Goal: Information Seeking & Learning: Learn about a topic

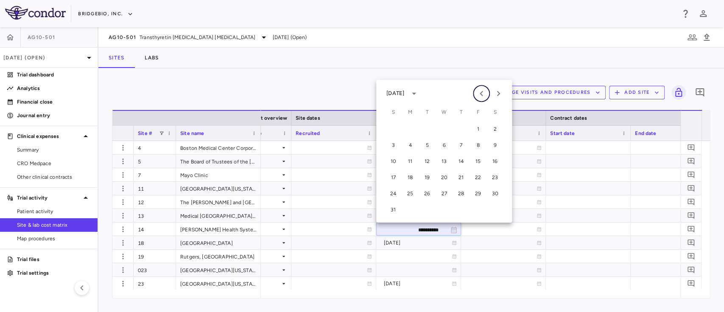
click at [481, 93] on icon "Previous month" at bounding box center [481, 93] width 3 height 5
click at [478, 144] on button "13" at bounding box center [477, 144] width 15 height 15
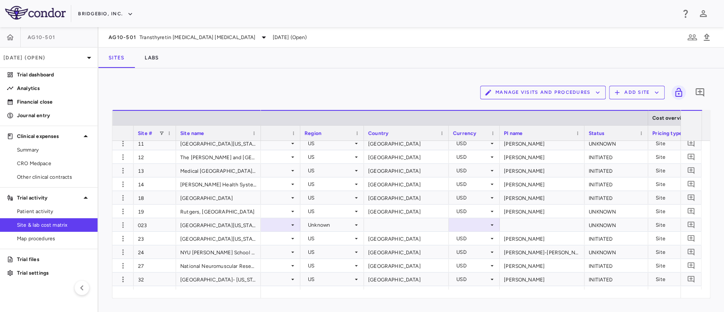
scroll to position [0, 175]
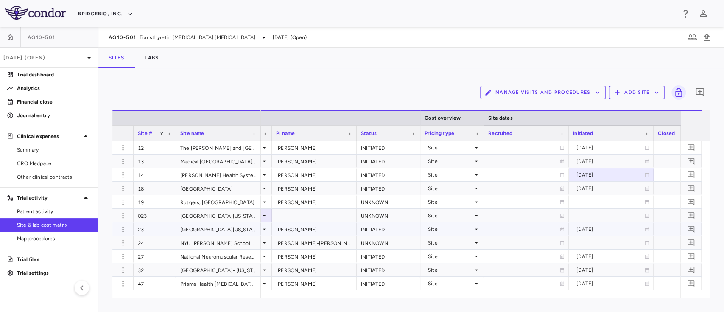
click at [644, 229] on icon at bounding box center [646, 228] width 5 height 5
click at [644, 229] on icon "Choose date, selected date is Nov 18, 2024" at bounding box center [647, 230] width 8 height 8
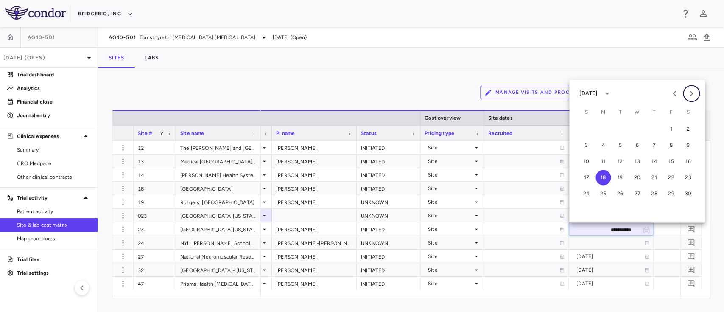
click at [693, 97] on icon "Next month" at bounding box center [691, 93] width 10 height 10
click at [638, 163] on button "18" at bounding box center [636, 161] width 15 height 15
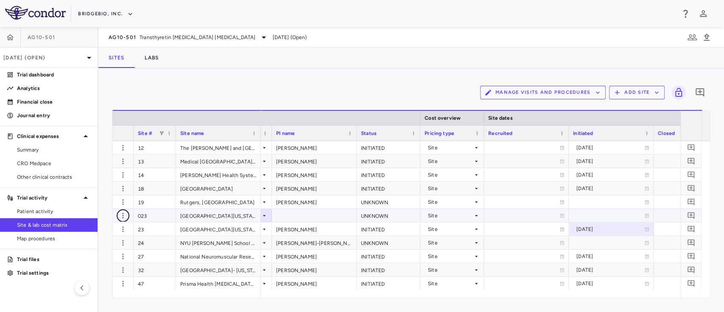
click at [120, 215] on icon "button" at bounding box center [123, 215] width 8 height 8
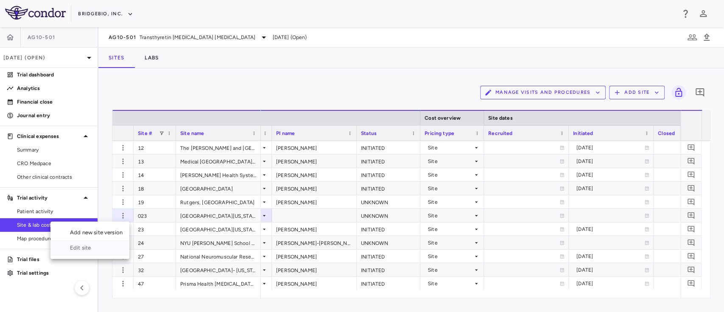
click at [93, 246] on div "Edit site" at bounding box center [89, 247] width 79 height 15
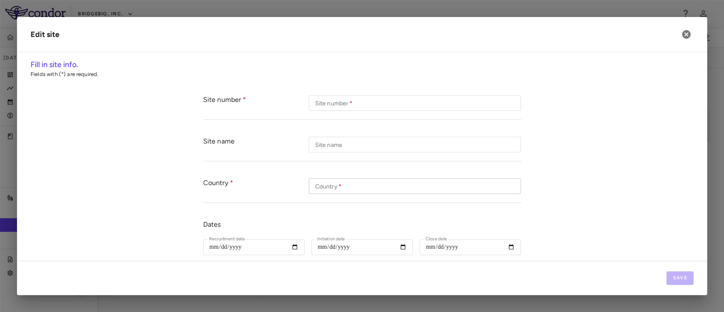
type input "***"
type input "**********"
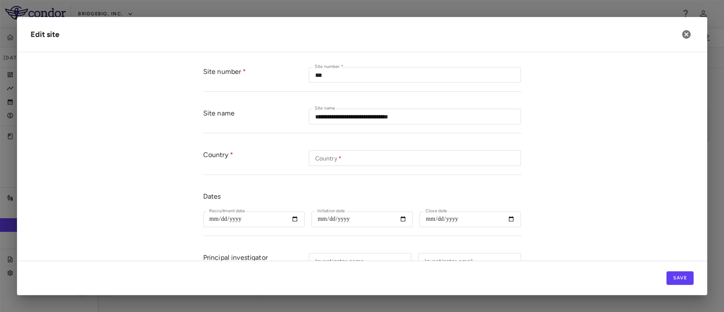
scroll to position [0, 0]
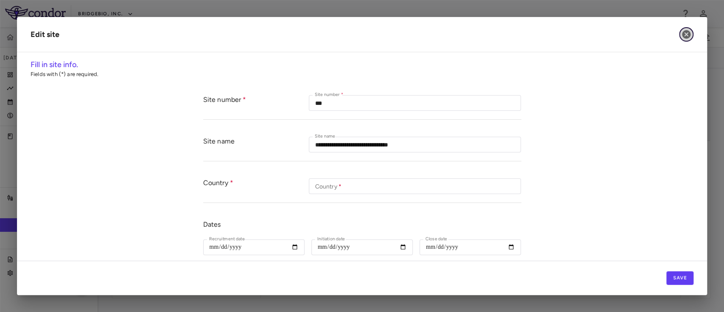
click at [685, 33] on icon "button" at bounding box center [686, 34] width 10 height 10
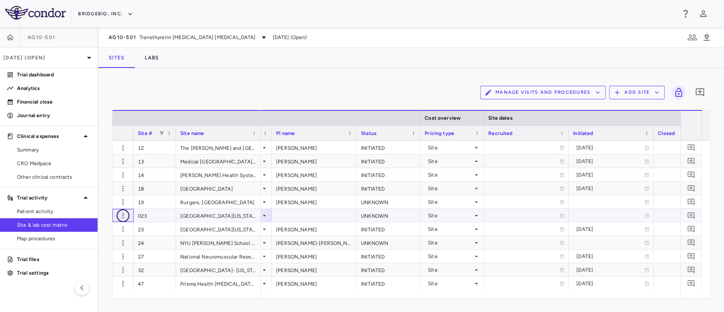
click at [124, 215] on icon "button" at bounding box center [123, 215] width 8 height 8
click at [125, 216] on div at bounding box center [362, 156] width 724 height 312
click at [655, 89] on icon "button" at bounding box center [657, 93] width 8 height 8
click at [598, 77] on div at bounding box center [362, 156] width 724 height 312
click at [126, 214] on icon "button" at bounding box center [123, 215] width 8 height 8
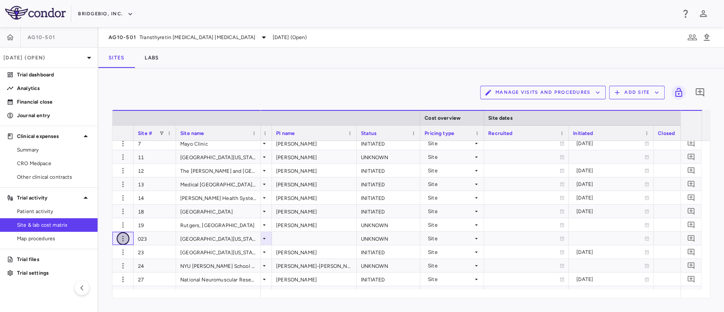
scroll to position [26, 0]
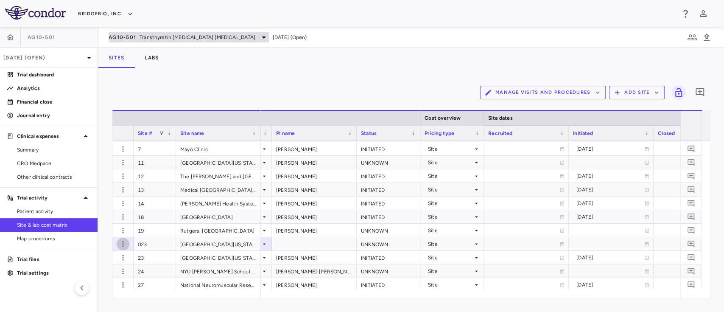
click at [130, 38] on span "AG10-501" at bounding box center [123, 37] width 28 height 7
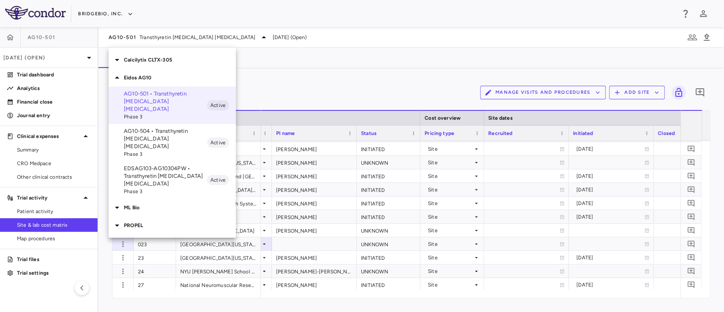
click at [121, 62] on icon at bounding box center [117, 60] width 10 height 10
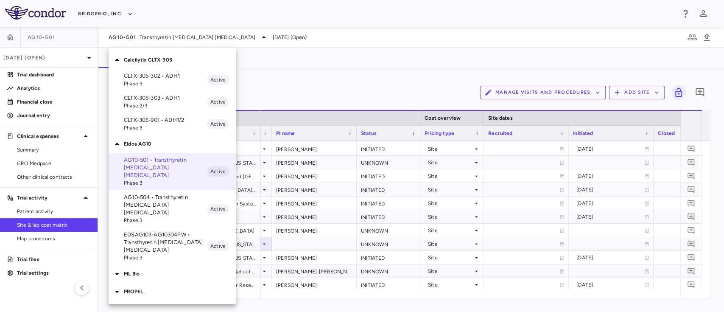
click at [119, 268] on icon at bounding box center [117, 273] width 10 height 10
click at [122, 64] on div at bounding box center [118, 60] width 12 height 10
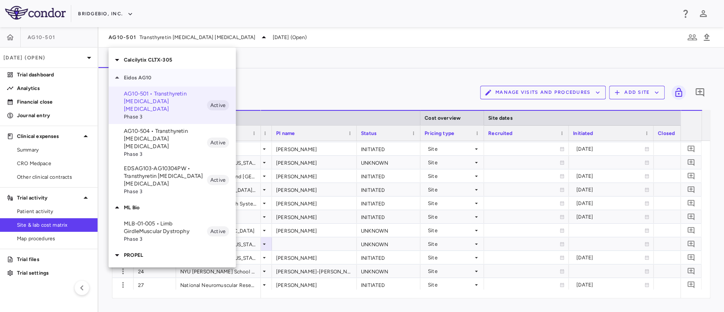
click at [120, 79] on icon at bounding box center [117, 78] width 10 height 10
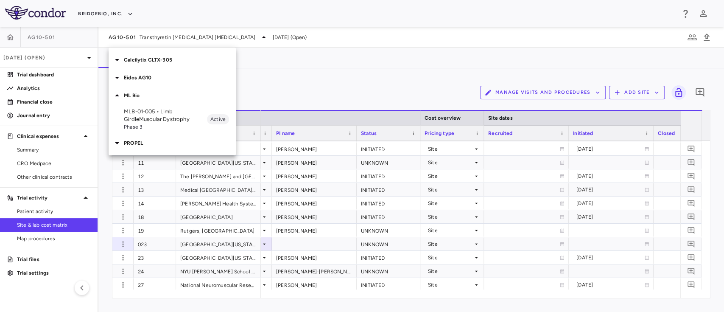
click at [123, 98] on div at bounding box center [118, 95] width 12 height 10
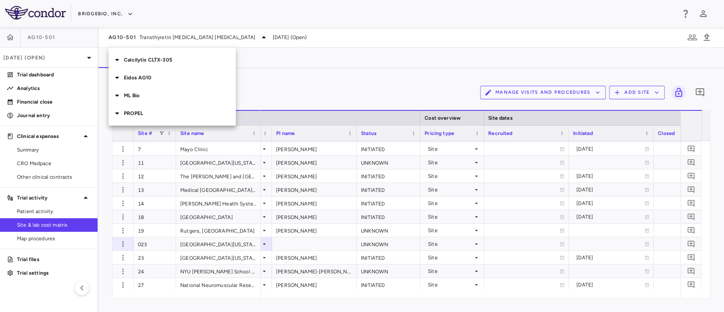
click at [123, 98] on div at bounding box center [118, 95] width 12 height 10
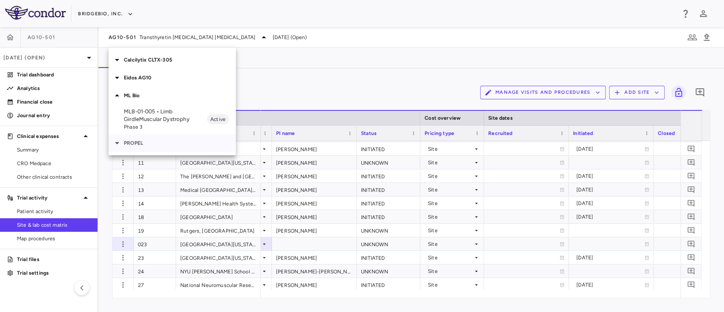
click at [116, 139] on icon at bounding box center [117, 143] width 10 height 10
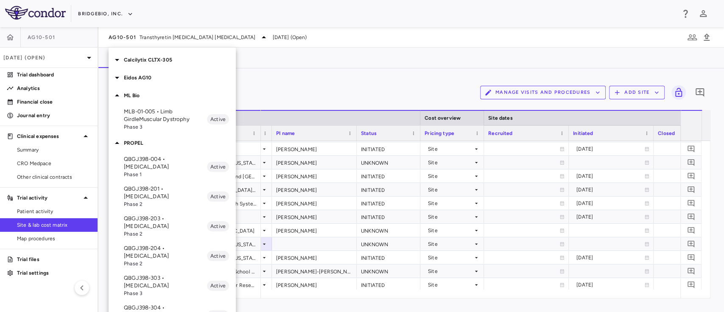
click at [172, 304] on p "QBGJ398-304 • [MEDICAL_DATA]" at bounding box center [165, 311] width 83 height 15
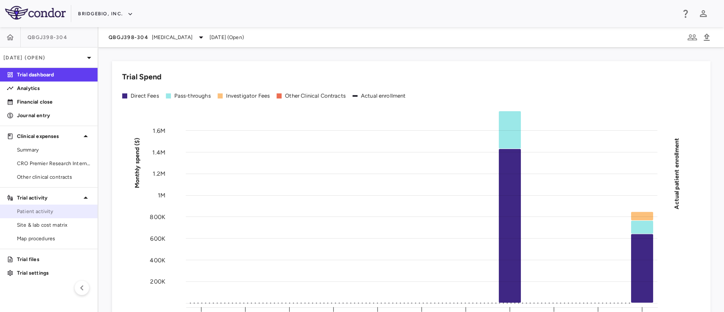
click at [50, 215] on span "Patient activity" at bounding box center [54, 211] width 74 height 8
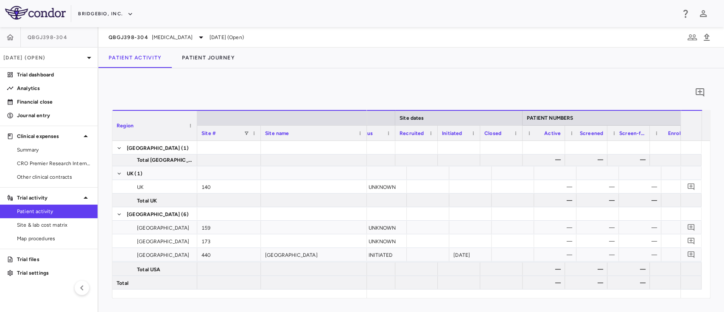
scroll to position [0, 141]
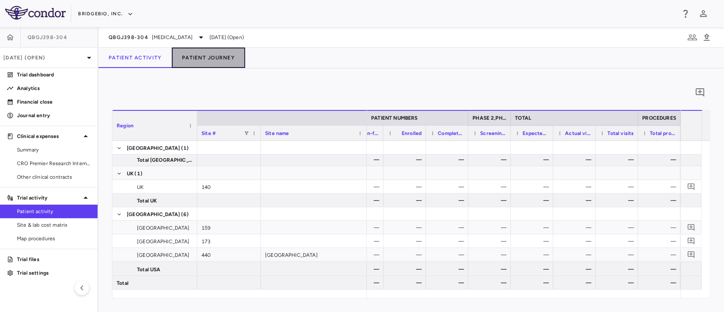
click at [214, 63] on button "Patient Journey" at bounding box center [208, 57] width 73 height 20
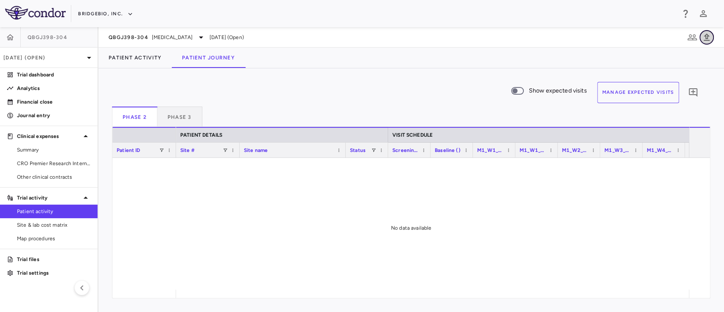
click at [709, 42] on button "button" at bounding box center [706, 37] width 14 height 14
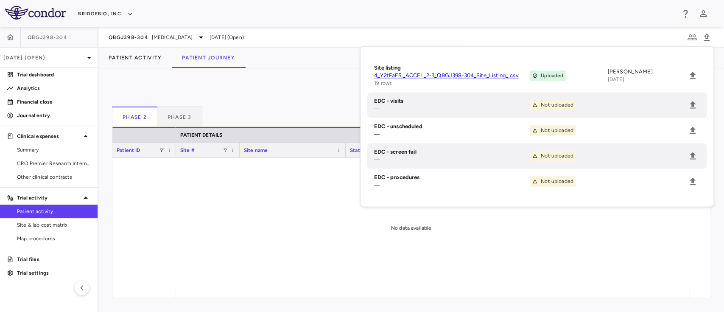
click at [451, 76] on link "4_Y2tFaE5._ACCEL_2-3_QBGJ398-304_Site_Listing_.csv" at bounding box center [452, 76] width 156 height 8
click at [78, 55] on p "[DATE] (Open)" at bounding box center [43, 58] width 81 height 8
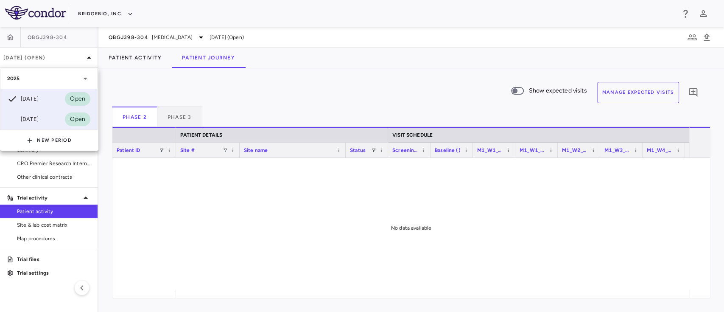
click at [39, 121] on div "[DATE]" at bounding box center [22, 119] width 31 height 10
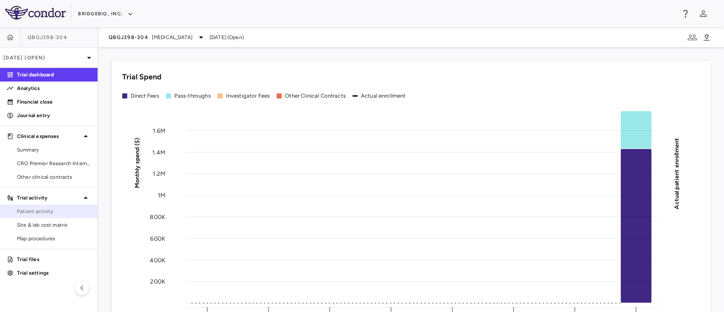
click at [49, 211] on span "Patient activity" at bounding box center [54, 211] width 74 height 8
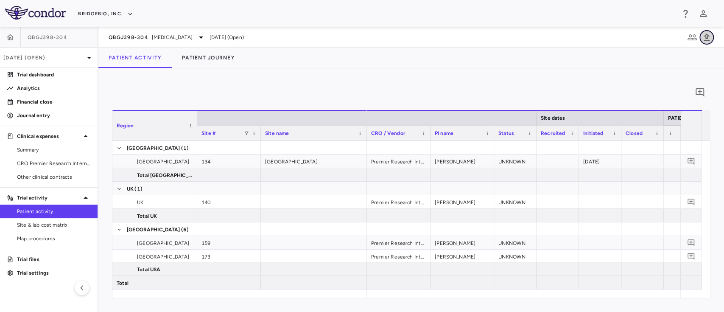
click at [706, 40] on icon "button" at bounding box center [707, 37] width 6 height 7
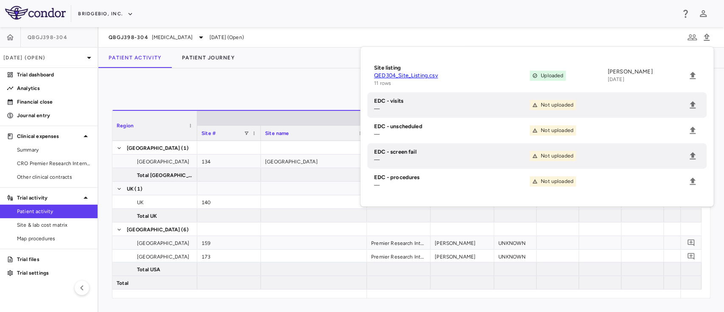
click at [710, 184] on div "Site listing QED304_Site_Listing.csv 11 rows Uploaded [PERSON_NAME] [DATE] EDC …" at bounding box center [536, 126] width 353 height 159
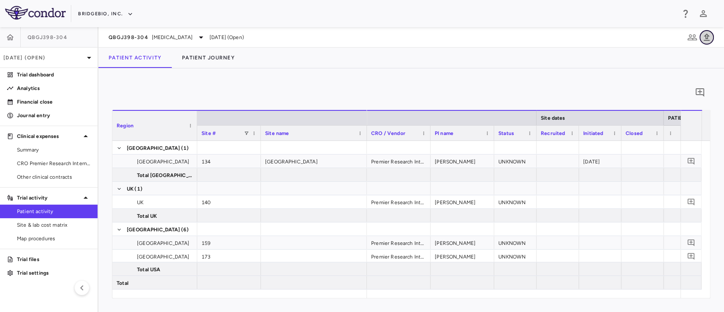
click at [703, 41] on icon "button" at bounding box center [706, 37] width 10 height 10
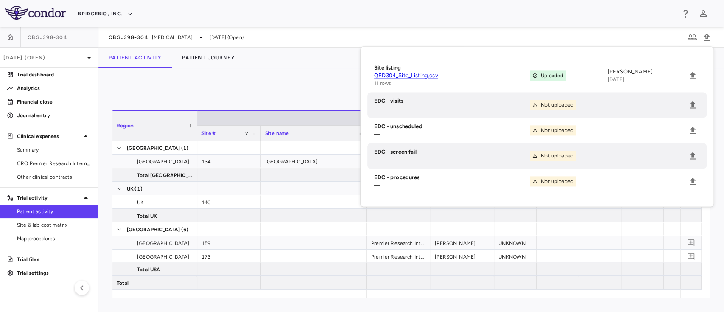
click at [286, 83] on div "0" at bounding box center [411, 92] width 598 height 21
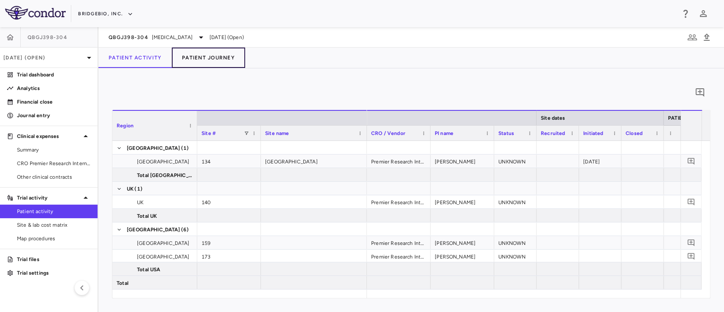
click at [224, 61] on button "Patient Journey" at bounding box center [208, 57] width 73 height 20
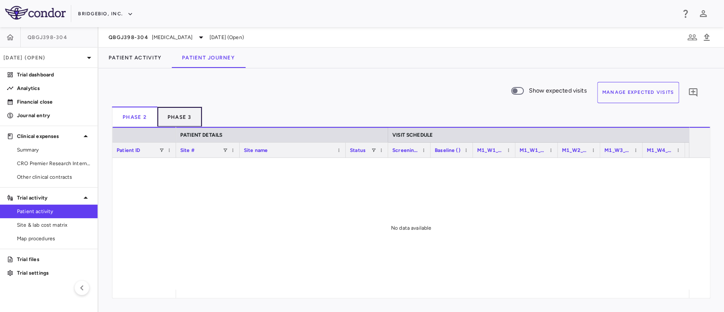
click at [180, 115] on button "Phase 3" at bounding box center [179, 116] width 45 height 20
click at [142, 116] on button "Phase 2" at bounding box center [134, 116] width 45 height 20
click at [142, 56] on button "Patient Activity" at bounding box center [134, 57] width 73 height 20
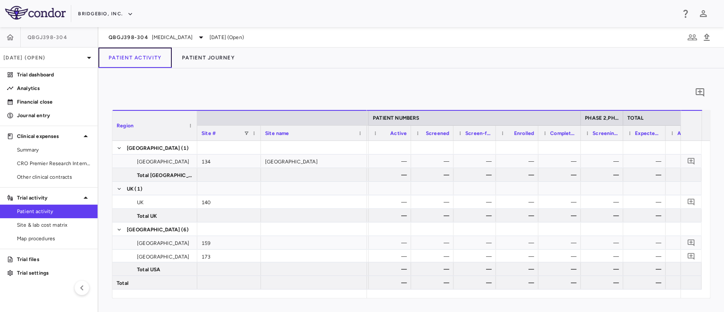
scroll to position [0, 66]
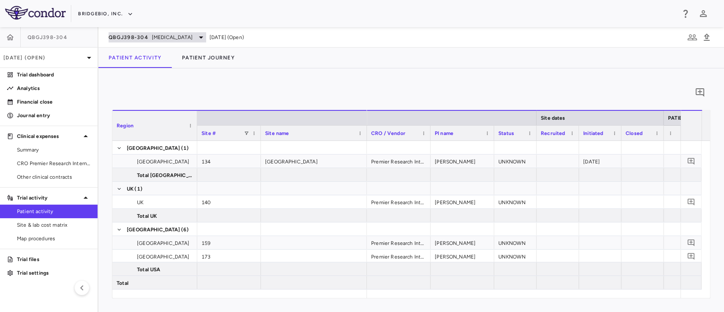
click at [183, 39] on span "[MEDICAL_DATA]" at bounding box center [172, 38] width 41 height 8
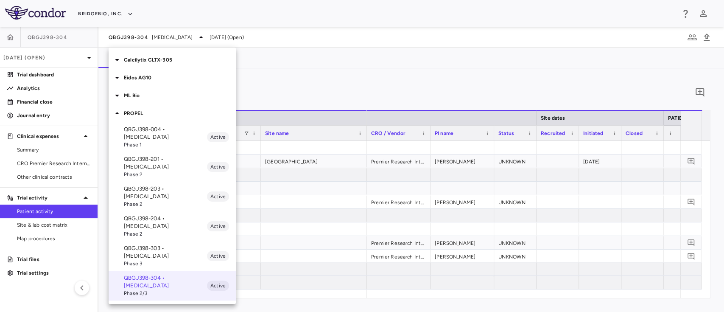
click at [82, 59] on div at bounding box center [362, 156] width 724 height 312
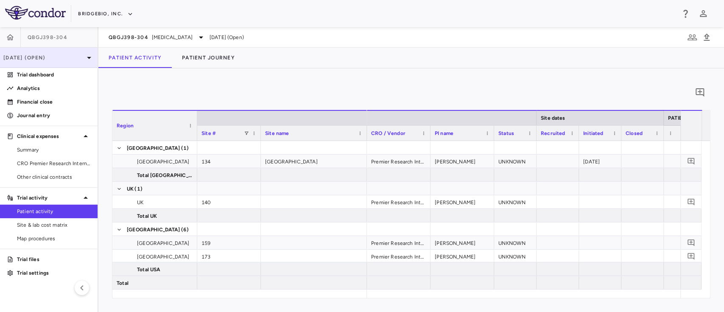
click at [64, 59] on p "[DATE] (Open)" at bounding box center [43, 58] width 81 height 8
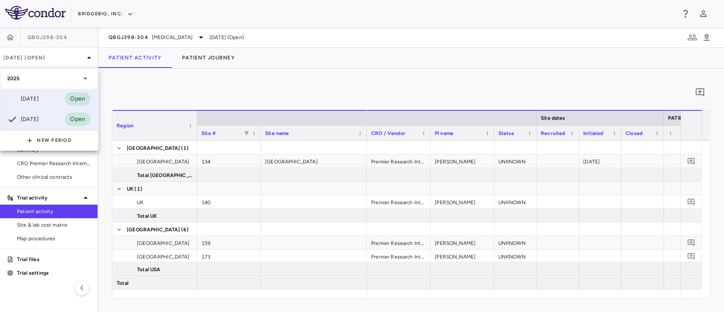
click at [49, 97] on div "[DATE] Open" at bounding box center [48, 99] width 97 height 20
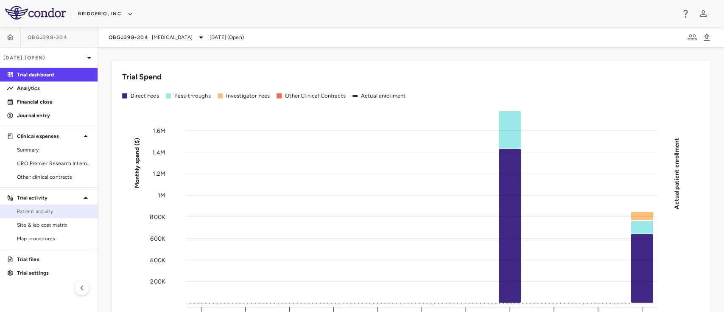
click at [40, 212] on span "Patient activity" at bounding box center [54, 211] width 74 height 8
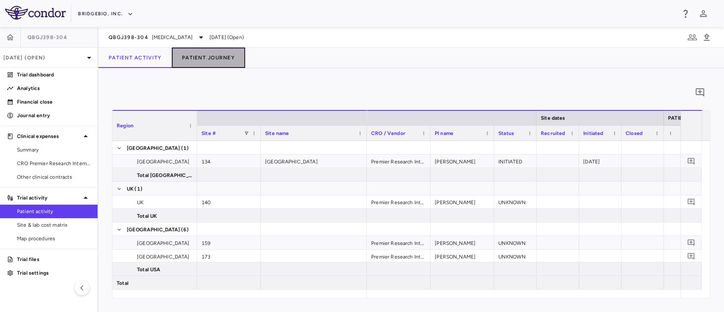
drag, startPoint x: 412, startPoint y: 293, endPoint x: 201, endPoint y: 54, distance: 318.8
click at [201, 54] on button "Patient Journey" at bounding box center [208, 57] width 73 height 20
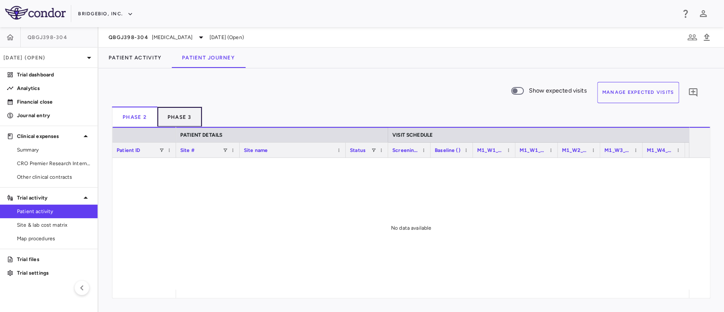
click at [173, 110] on button "Phase 3" at bounding box center [179, 116] width 45 height 20
click at [146, 115] on button "Phase 2" at bounding box center [134, 116] width 45 height 20
click at [187, 118] on button "Phase 3" at bounding box center [179, 116] width 45 height 20
click at [131, 120] on button "Phase 2" at bounding box center [134, 116] width 45 height 20
click at [550, 92] on span "Show expected visits" at bounding box center [558, 90] width 58 height 9
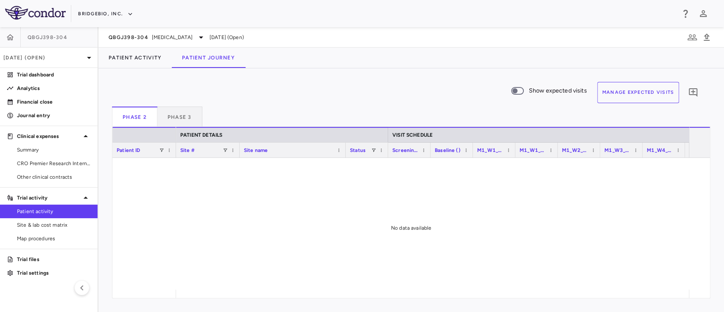
click at [550, 92] on span "Show expected visits" at bounding box center [558, 90] width 58 height 9
click at [625, 84] on button "Manage Expected Visits" at bounding box center [638, 92] width 82 height 21
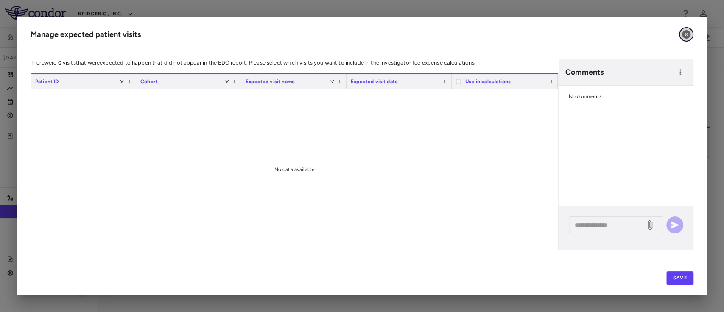
click at [684, 31] on icon "button" at bounding box center [686, 34] width 8 height 8
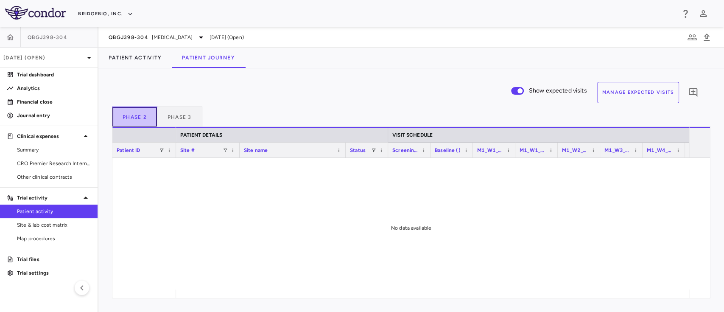
click at [142, 115] on button "Phase 2" at bounding box center [134, 116] width 45 height 20
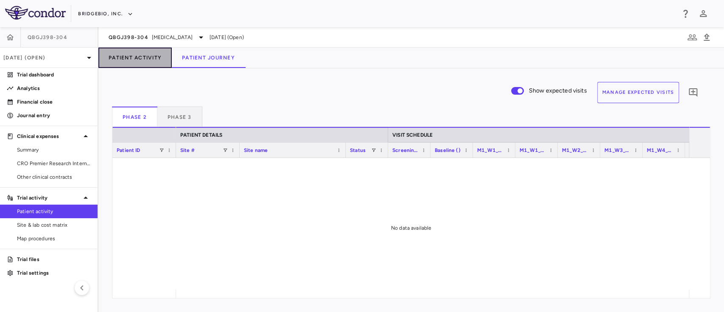
click at [152, 60] on button "Patient Activity" at bounding box center [134, 57] width 73 height 20
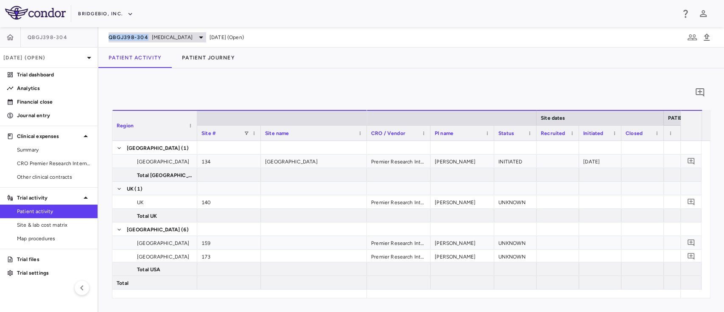
drag, startPoint x: 105, startPoint y: 35, endPoint x: 147, endPoint y: 38, distance: 42.1
click at [147, 38] on div "QBGJ398-304 [MEDICAL_DATA] [DATE] (Open)" at bounding box center [411, 37] width 626 height 20
copy span "QBGJ398-304"
click at [183, 38] on span "[MEDICAL_DATA]" at bounding box center [172, 38] width 41 height 8
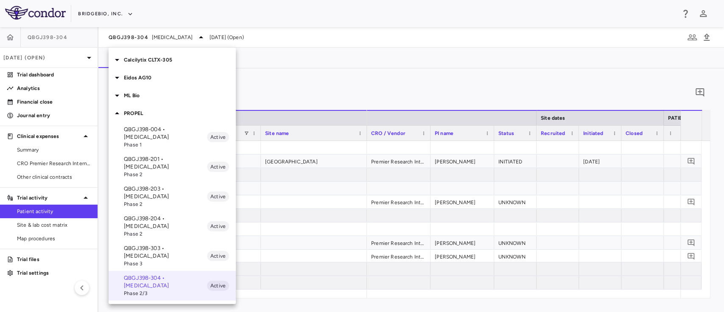
click at [123, 112] on div at bounding box center [118, 113] width 12 height 10
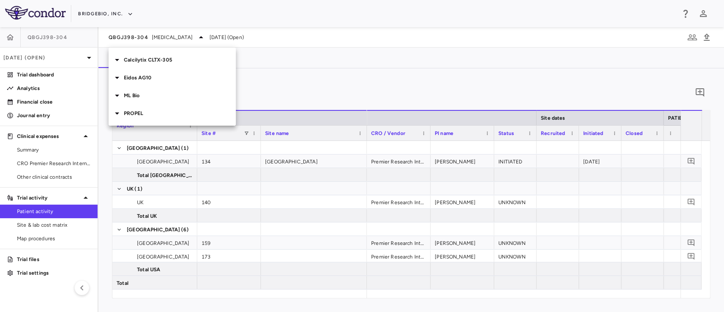
click at [120, 112] on icon at bounding box center [117, 113] width 10 height 10
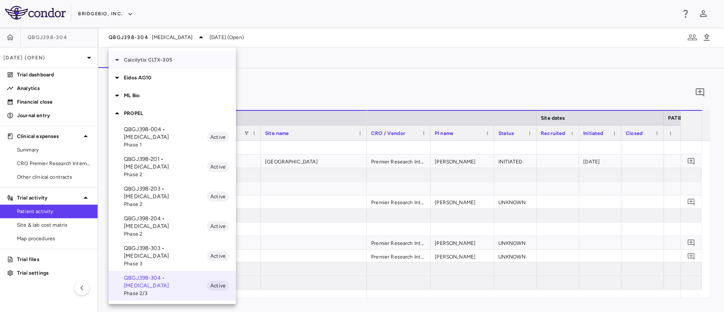
click at [120, 63] on icon at bounding box center [117, 60] width 10 height 10
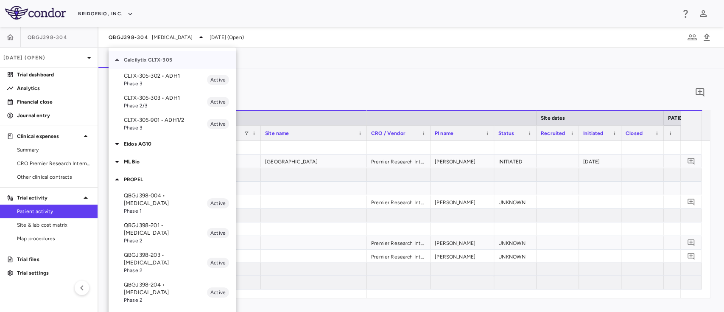
click at [120, 63] on icon at bounding box center [117, 60] width 10 height 10
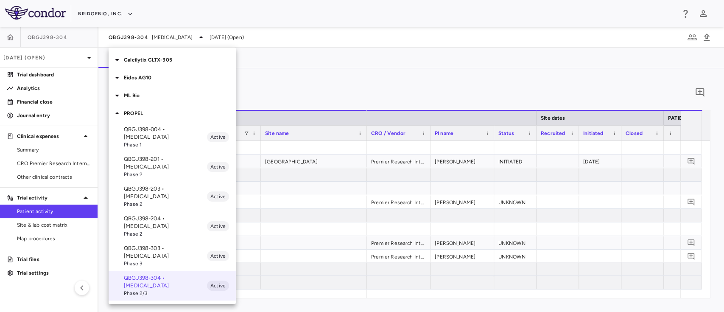
click at [115, 75] on icon at bounding box center [117, 78] width 10 height 10
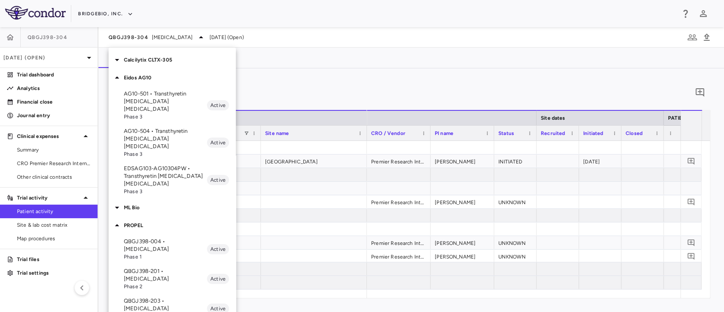
click at [166, 102] on p "AG10-501 • Transthyretin [MEDICAL_DATA] [MEDICAL_DATA]" at bounding box center [165, 101] width 83 height 23
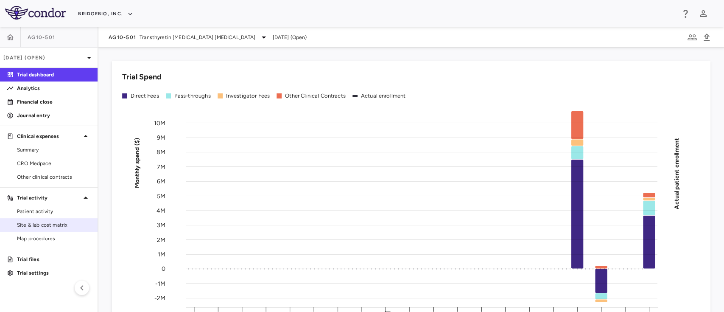
click at [44, 226] on span "Site & lab cost matrix" at bounding box center [54, 225] width 74 height 8
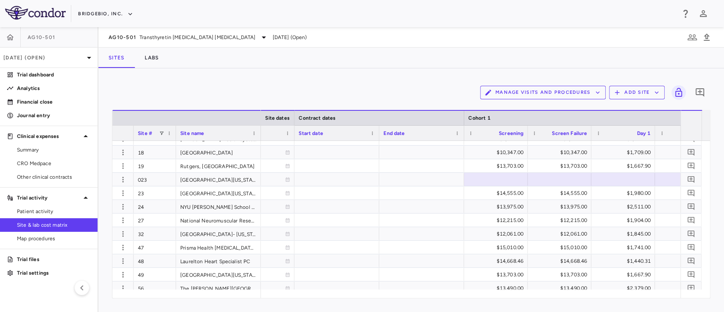
scroll to position [0, 701]
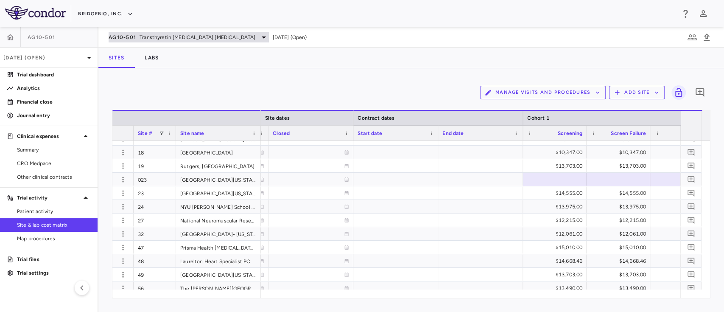
click at [231, 35] on div "AG10-501 Transthyretin [MEDICAL_DATA] [MEDICAL_DATA]" at bounding box center [189, 37] width 160 height 10
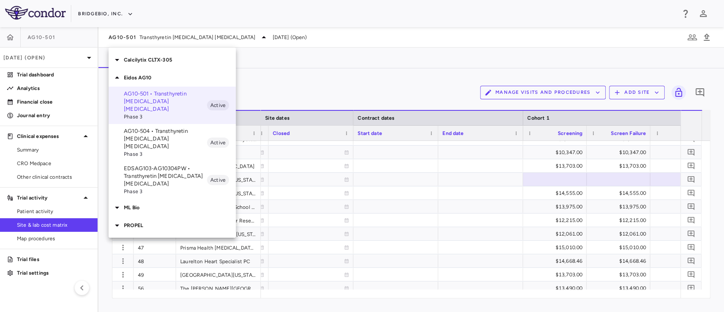
click at [120, 220] on icon at bounding box center [117, 225] width 10 height 10
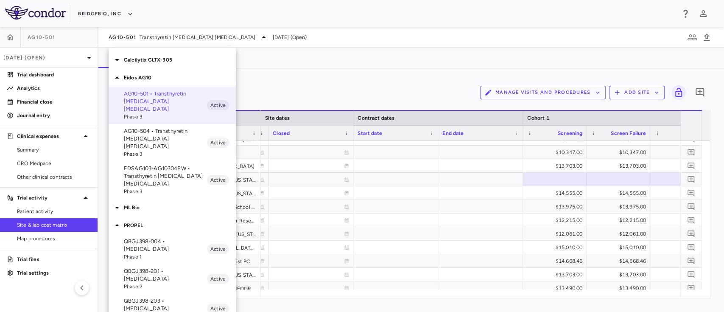
scroll to position [24, 0]
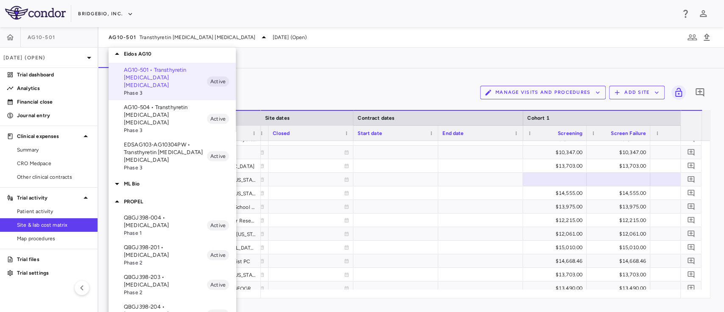
click at [122, 196] on div at bounding box center [118, 201] width 12 height 10
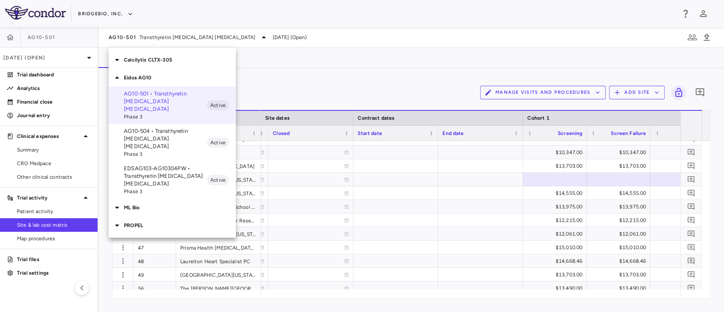
scroll to position [0, 0]
click at [117, 224] on icon at bounding box center [117, 225] width 4 height 2
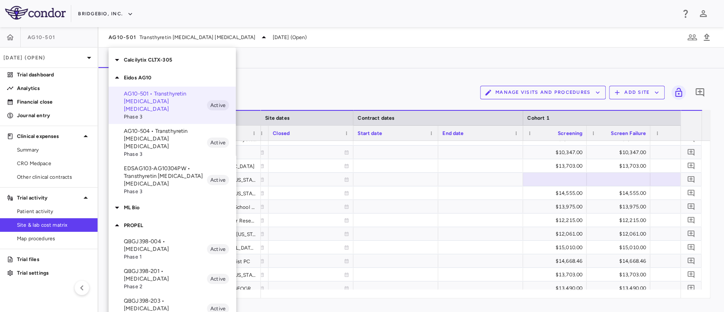
scroll to position [24, 0]
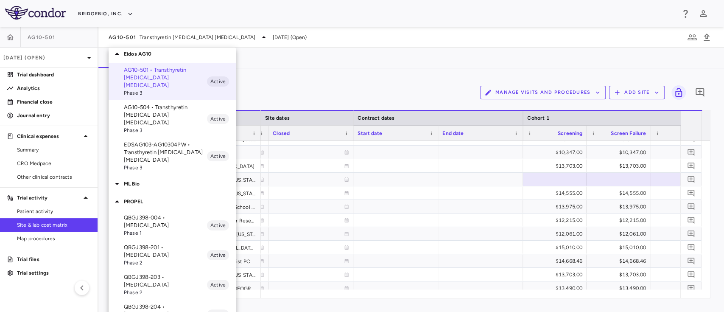
click at [122, 196] on icon at bounding box center [117, 201] width 10 height 10
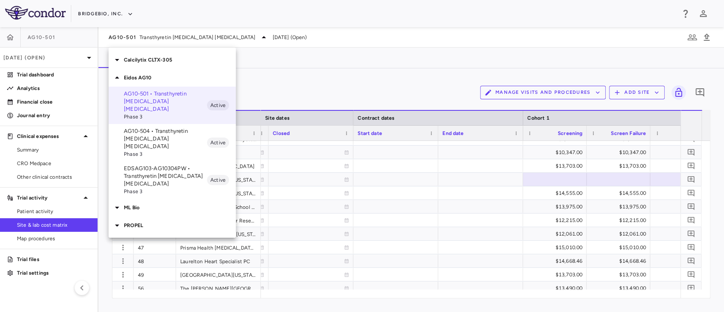
scroll to position [0, 0]
click at [115, 202] on icon at bounding box center [117, 207] width 10 height 10
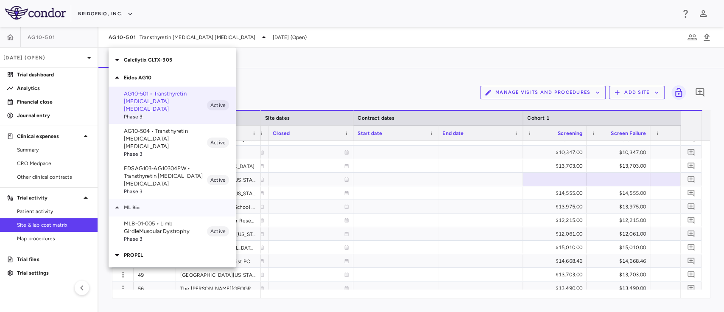
click at [123, 202] on div at bounding box center [118, 207] width 12 height 10
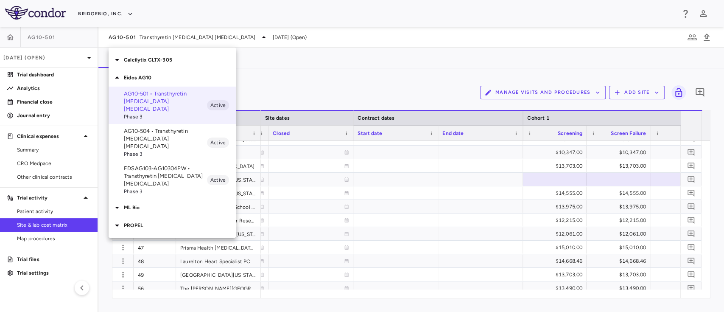
click at [150, 63] on p "Calcilytix CLTX-305" at bounding box center [180, 60] width 112 height 8
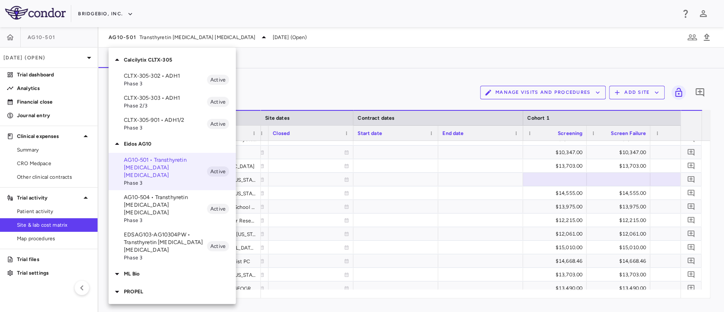
click at [128, 58] on p "Calcilytix CLTX-305" at bounding box center [180, 60] width 112 height 8
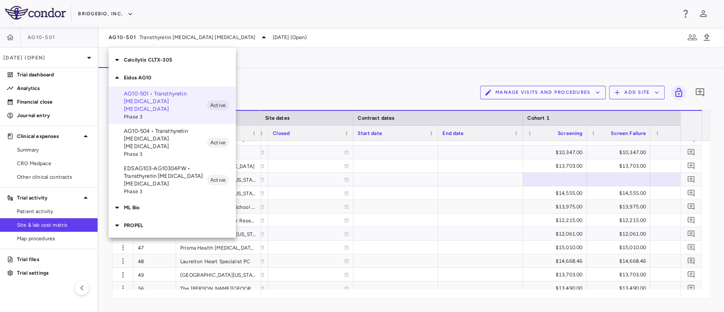
click at [120, 81] on icon at bounding box center [117, 78] width 10 height 10
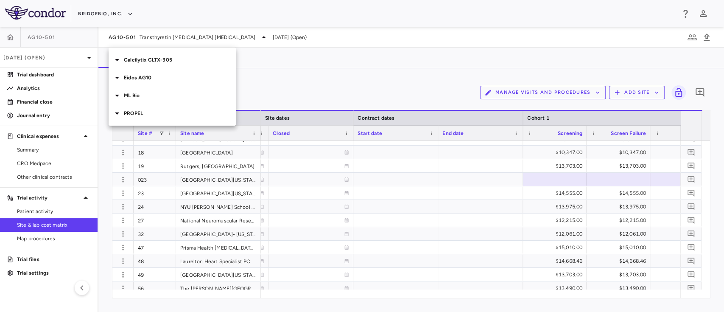
click at [119, 95] on icon at bounding box center [117, 95] width 10 height 10
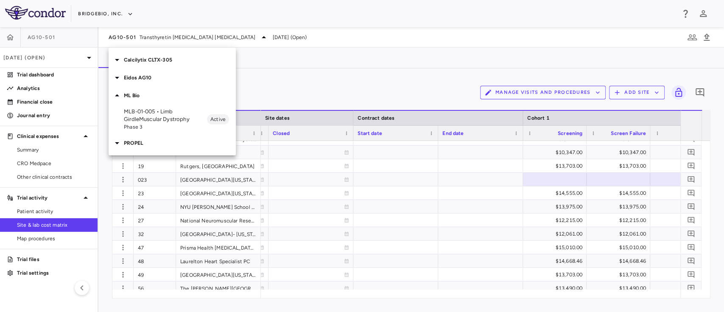
click at [121, 100] on icon at bounding box center [117, 95] width 10 height 10
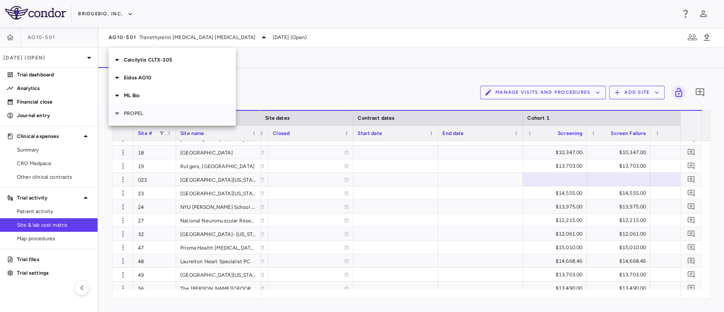
click at [119, 108] on icon at bounding box center [117, 113] width 10 height 10
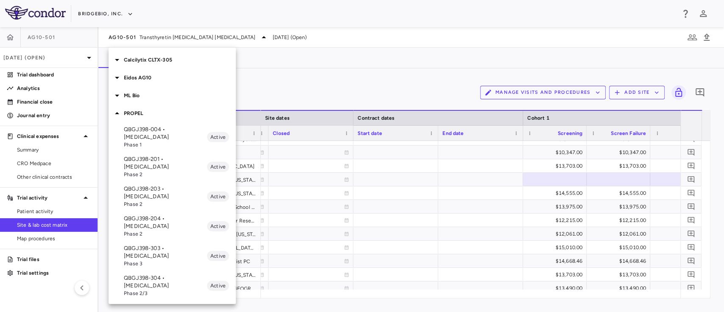
click at [161, 274] on p "QBGJ398-304 • [MEDICAL_DATA]" at bounding box center [165, 281] width 83 height 15
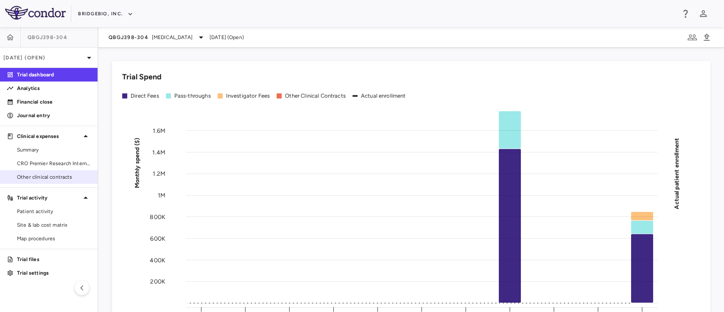
click at [45, 180] on span "Other clinical contracts" at bounding box center [54, 177] width 74 height 8
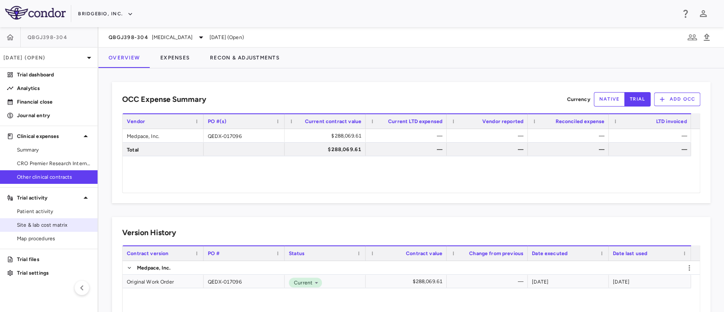
click at [45, 227] on span "Site & lab cost matrix" at bounding box center [54, 225] width 74 height 8
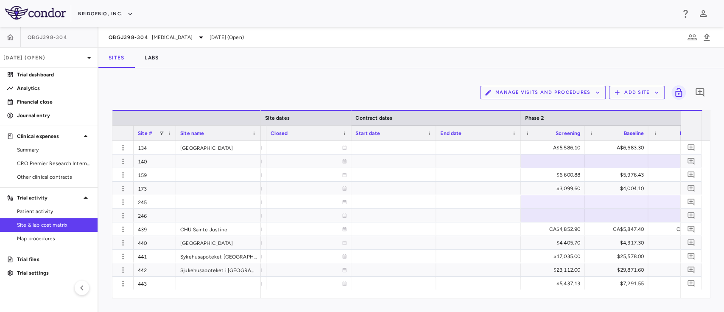
scroll to position [0, 659]
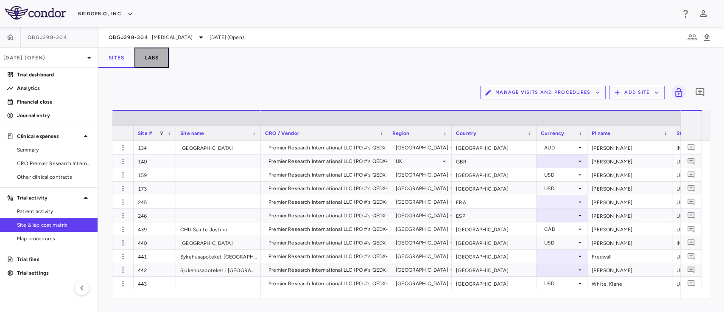
click at [169, 56] on button "Labs" at bounding box center [151, 57] width 34 height 20
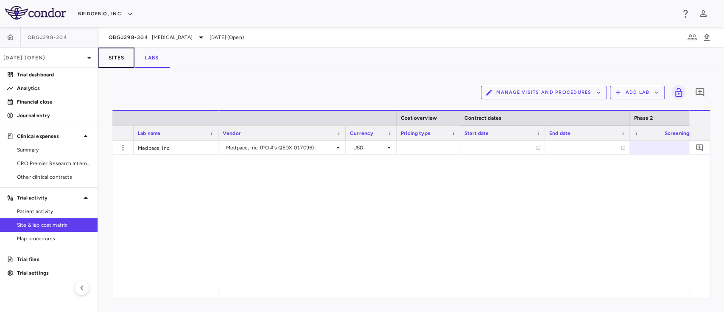
click at [119, 57] on button "Sites" at bounding box center [116, 57] width 36 height 20
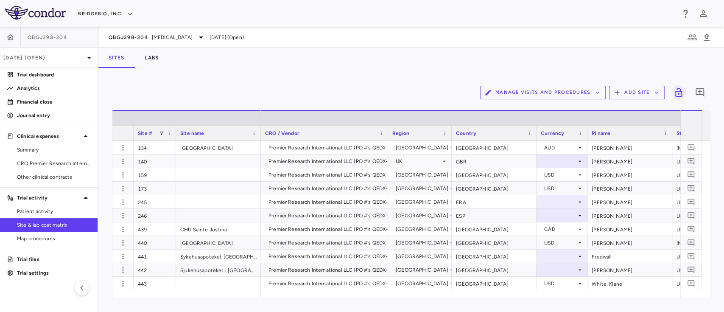
click at [207, 42] on div "QBGJ398-304 [MEDICAL_DATA] [DATE] (Open)" at bounding box center [411, 37] width 626 height 20
click at [198, 39] on div "QBGJ398-304 [MEDICAL_DATA]" at bounding box center [158, 37] width 98 height 10
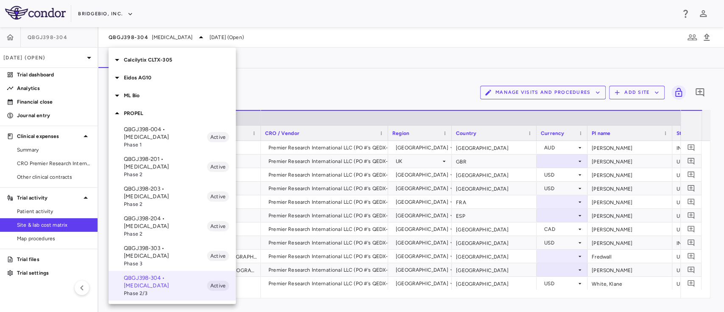
click at [118, 112] on icon at bounding box center [117, 113] width 10 height 10
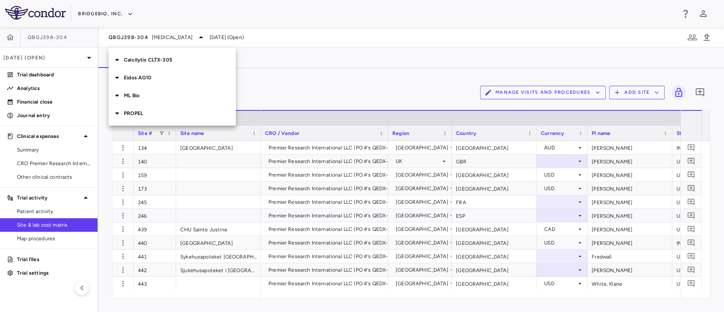
click at [119, 80] on icon at bounding box center [117, 78] width 10 height 10
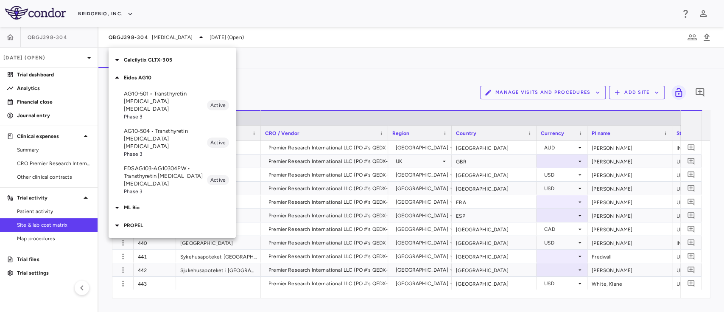
click at [148, 93] on p "AG10-501 • Transthyretin [MEDICAL_DATA] [MEDICAL_DATA]" at bounding box center [165, 101] width 83 height 23
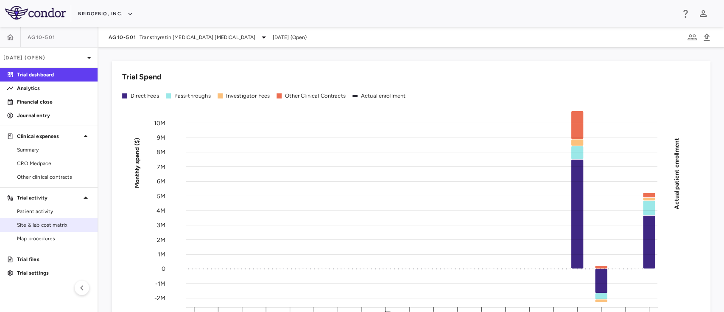
click at [37, 221] on span "Site & lab cost matrix" at bounding box center [54, 225] width 74 height 8
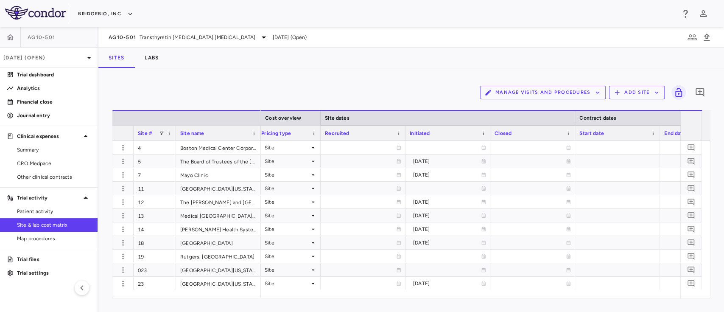
scroll to position [0, 637]
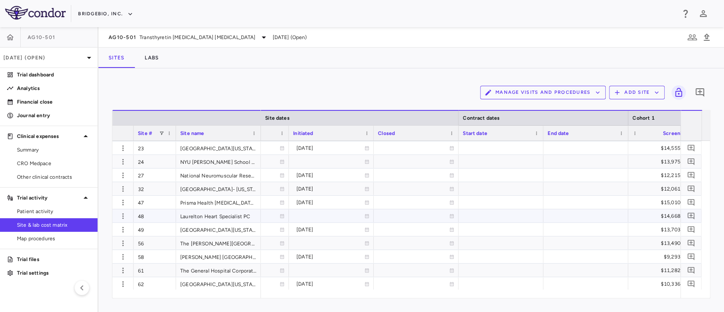
click at [367, 215] on icon at bounding box center [366, 215] width 5 height 5
click at [367, 215] on icon "Choose date, selected date is Sep 11, 2025" at bounding box center [366, 216] width 6 height 6
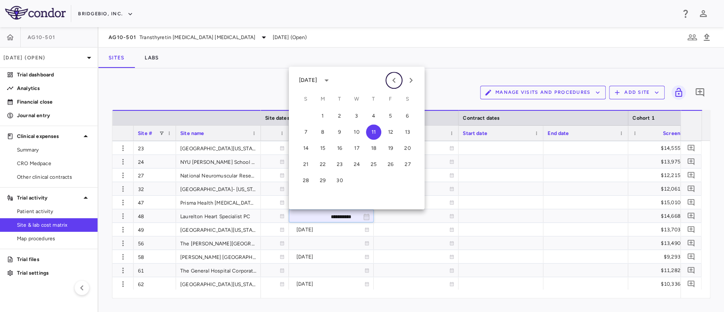
click at [393, 78] on icon "Previous month" at bounding box center [394, 80] width 10 height 10
click at [354, 151] on button "18" at bounding box center [356, 147] width 15 height 15
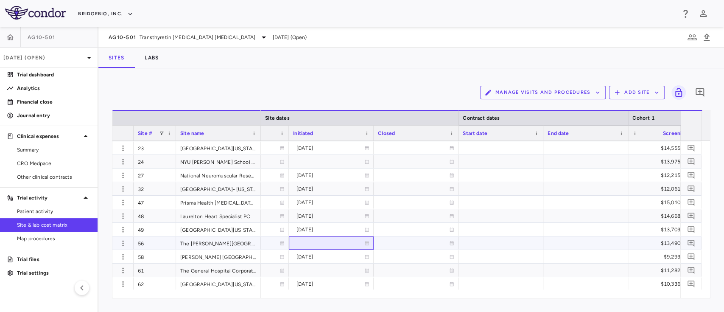
click at [366, 243] on icon at bounding box center [366, 242] width 5 height 5
click at [366, 243] on icon "Choose date, selected date is Sep 11, 2025" at bounding box center [366, 243] width 6 height 6
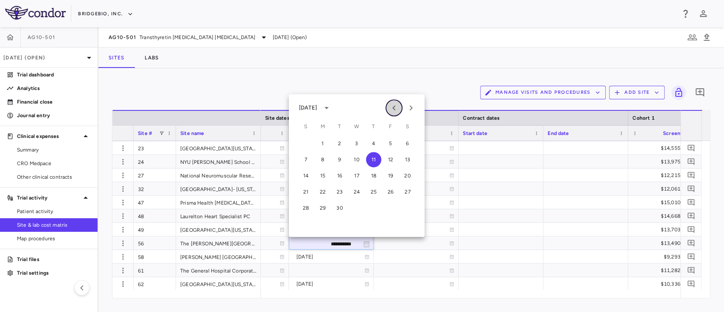
click at [392, 112] on icon "Previous month" at bounding box center [394, 108] width 10 height 10
click at [391, 110] on icon "Previous month" at bounding box center [394, 108] width 10 height 10
click at [358, 192] on button "21" at bounding box center [356, 191] width 15 height 15
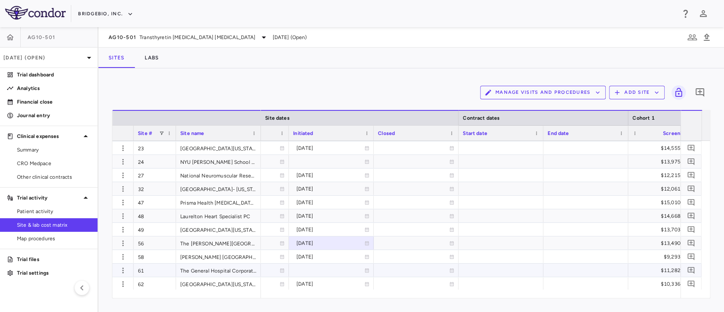
click at [366, 271] on icon at bounding box center [366, 270] width 5 height 5
click at [363, 274] on button "Choose date, selected date is Sep 11, 2025" at bounding box center [366, 271] width 10 height 10
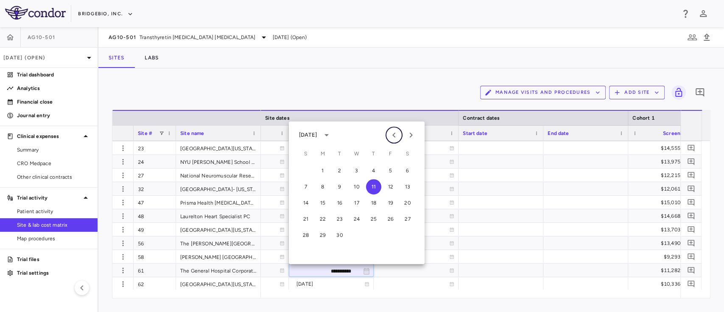
click at [396, 136] on icon "Previous month" at bounding box center [394, 135] width 10 height 10
click at [411, 133] on icon "Next month" at bounding box center [410, 134] width 3 height 5
click at [390, 166] on button "1" at bounding box center [390, 170] width 15 height 15
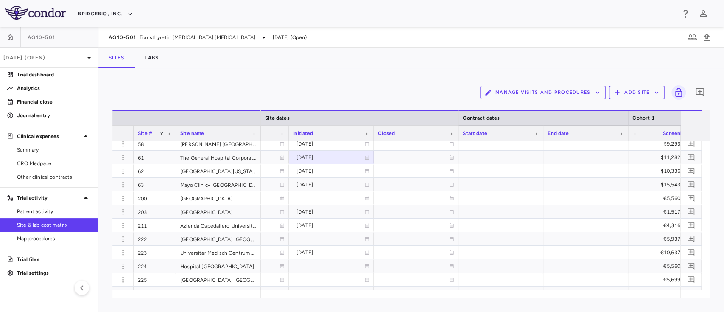
scroll to position [254, 0]
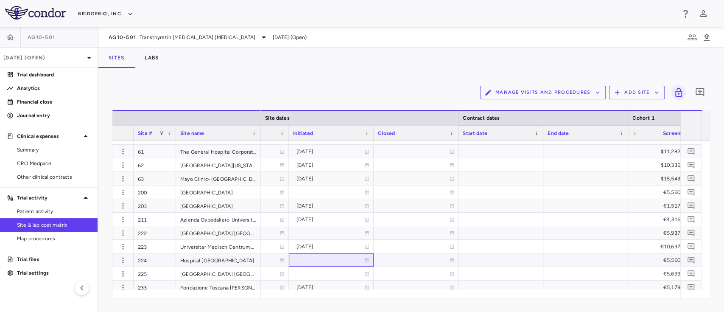
click at [364, 258] on icon at bounding box center [366, 259] width 5 height 5
click at [363, 258] on icon "Choose date, selected date is Sep 11, 2025" at bounding box center [366, 260] width 6 height 6
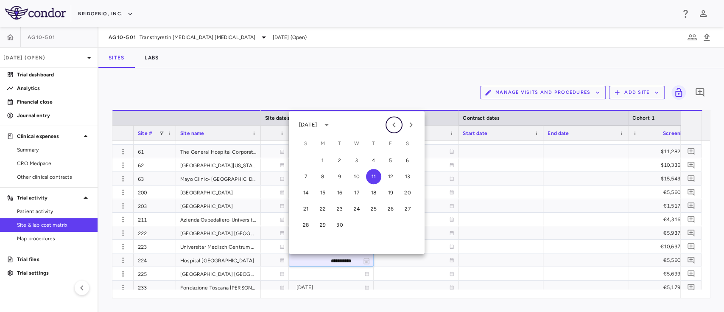
click at [394, 126] on icon "Previous month" at bounding box center [393, 124] width 3 height 5
click at [322, 209] on button "21" at bounding box center [322, 208] width 15 height 15
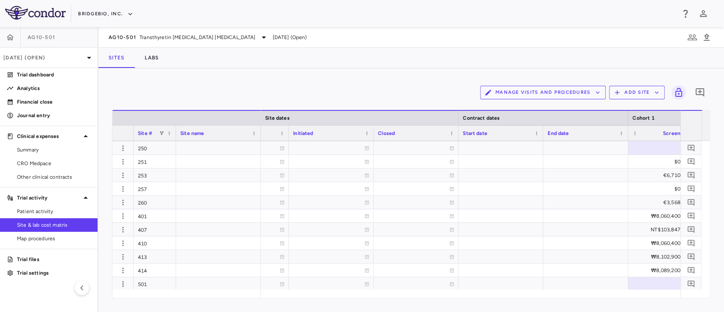
scroll to position [489, 0]
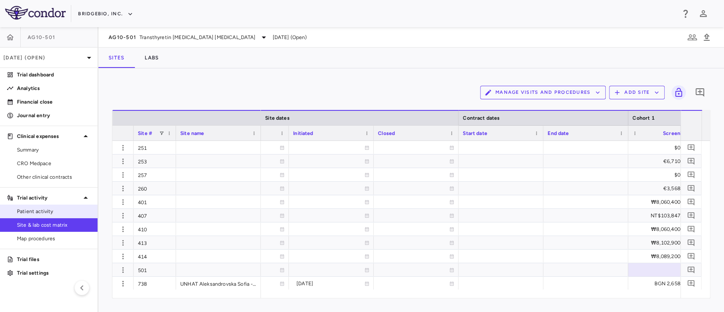
click at [48, 209] on span "Patient activity" at bounding box center [54, 211] width 74 height 8
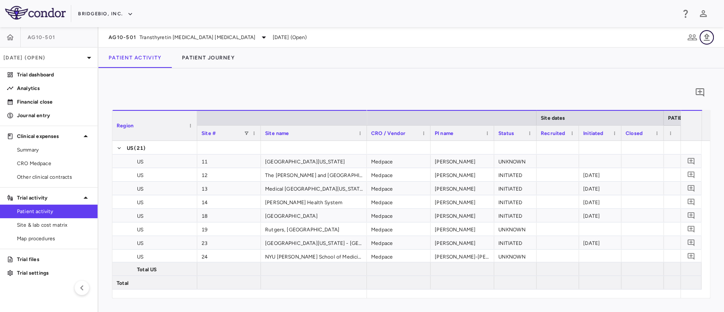
click at [708, 39] on icon "button" at bounding box center [706, 37] width 10 height 10
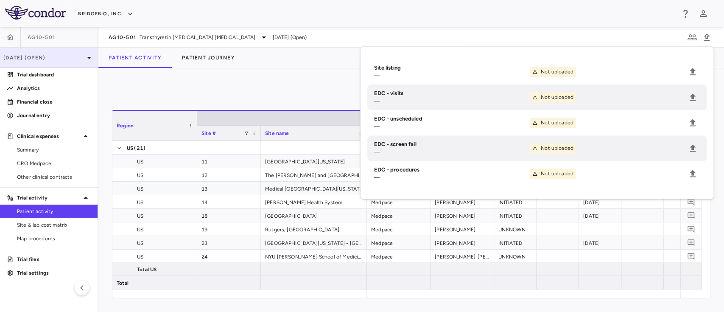
click at [75, 56] on p "[DATE] (Open)" at bounding box center [43, 58] width 81 height 8
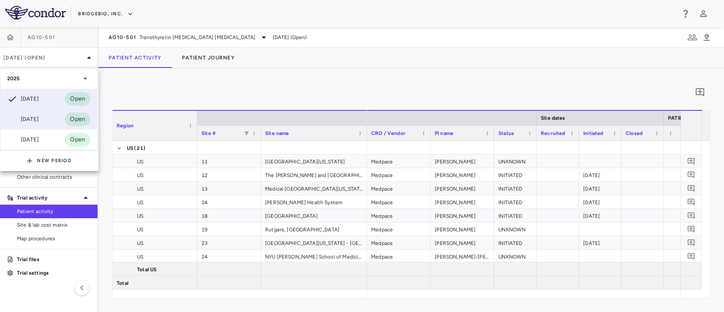
click at [53, 124] on div "[DATE] Open" at bounding box center [48, 119] width 97 height 20
